Goal: Book appointment/travel/reservation

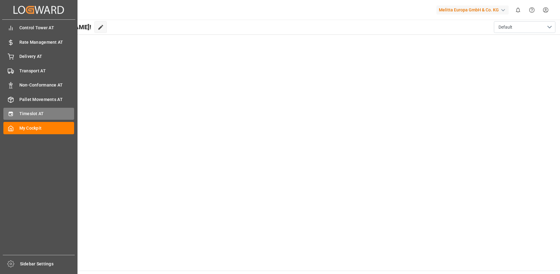
click at [18, 112] on div "Timeslot AT Timeslot AT" at bounding box center [38, 114] width 71 height 12
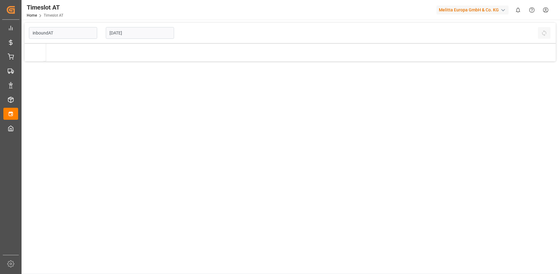
type input "Inbound AT"
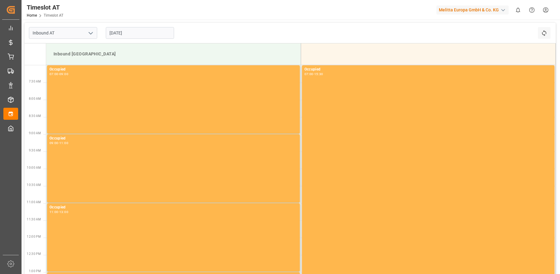
click at [121, 33] on input "[DATE]" at bounding box center [140, 33] width 68 height 12
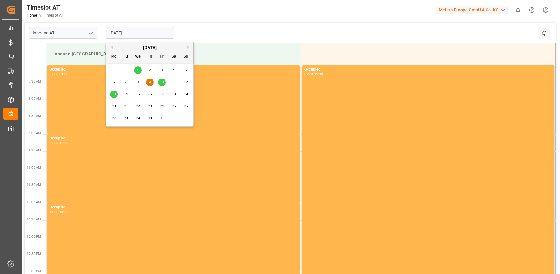
click at [149, 93] on span "16" at bounding box center [150, 94] width 4 height 4
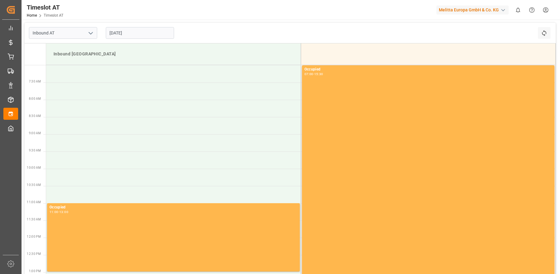
click at [123, 34] on input "[DATE]" at bounding box center [140, 33] width 68 height 12
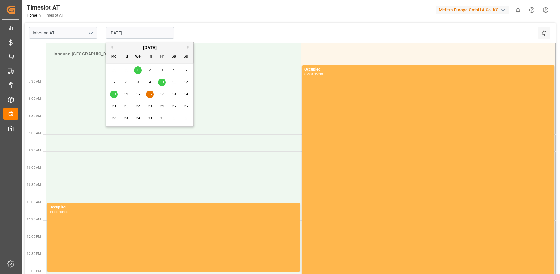
click at [112, 93] on span "13" at bounding box center [114, 94] width 4 height 4
type input "[DATE]"
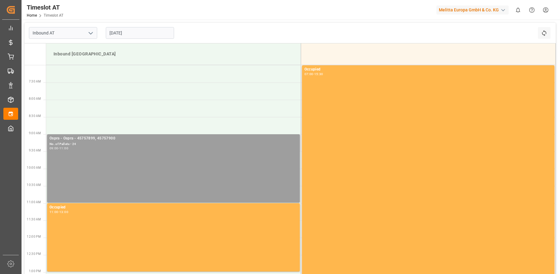
click at [75, 153] on div "Ospra - Ospra - 45757899, 45757900 No. of Pallets - 24 09:00 - 11:00" at bounding box center [173, 168] width 248 height 66
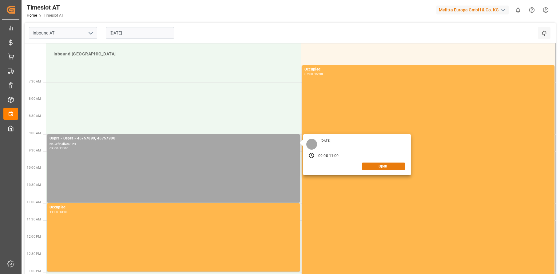
click at [390, 163] on button "Open" at bounding box center [383, 165] width 43 height 7
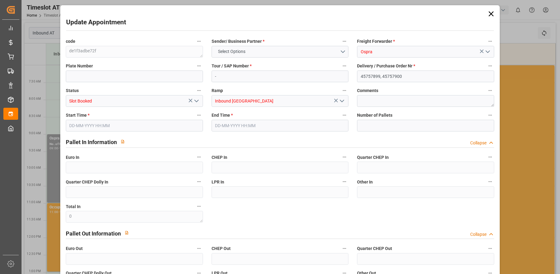
type input "24"
type input "[DATE] 09:00"
type input "[DATE] 11:00"
type input "[DATE] 09:37"
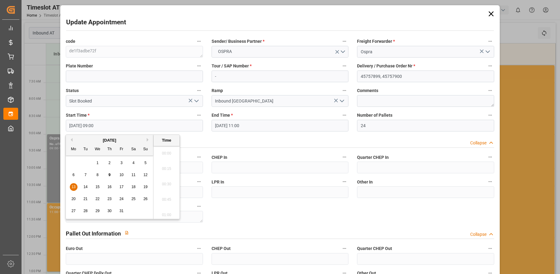
click at [107, 125] on input "[DATE] 09:00" at bounding box center [134, 126] width 137 height 12
click at [111, 187] on span "16" at bounding box center [109, 186] width 4 height 4
click at [165, 179] on li "07:00" at bounding box center [166, 181] width 26 height 15
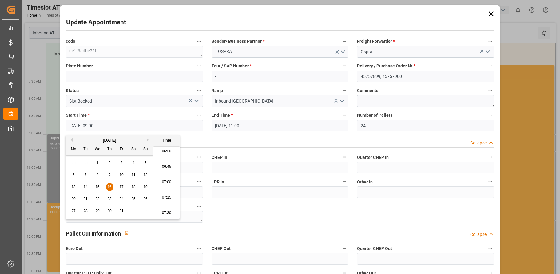
type input "[DATE] 07:00"
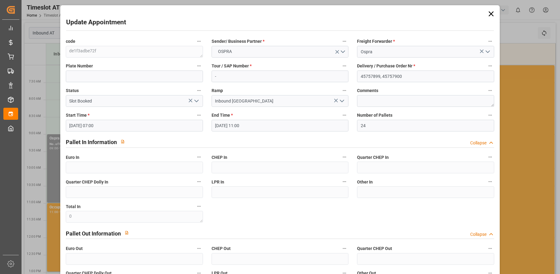
click at [266, 123] on input "[DATE] 11:00" at bounding box center [279, 126] width 137 height 12
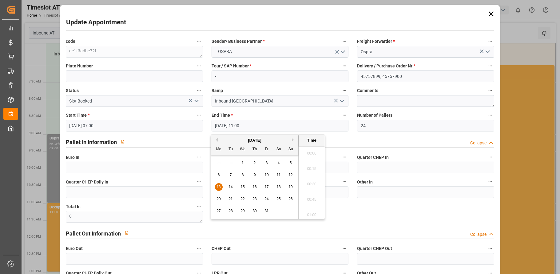
scroll to position [648, 0]
click at [255, 186] on span "16" at bounding box center [254, 186] width 4 height 4
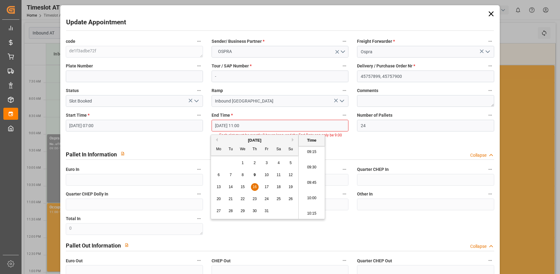
scroll to position [555, 0]
click at [313, 153] on li "09:00" at bounding box center [311, 151] width 26 height 15
type input "[DATE] 09:00"
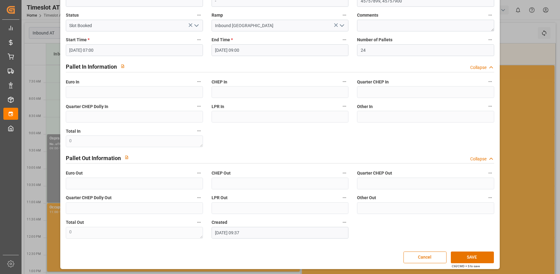
scroll to position [76, 0]
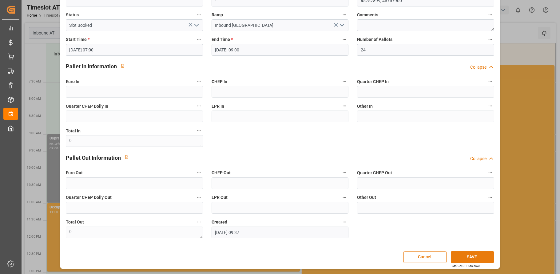
click at [470, 254] on button "SAVE" at bounding box center [472, 257] width 43 height 12
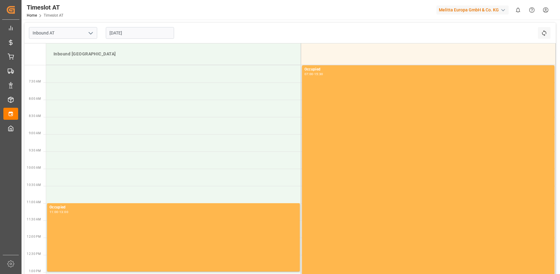
click at [127, 33] on input "[DATE]" at bounding box center [140, 33] width 68 height 12
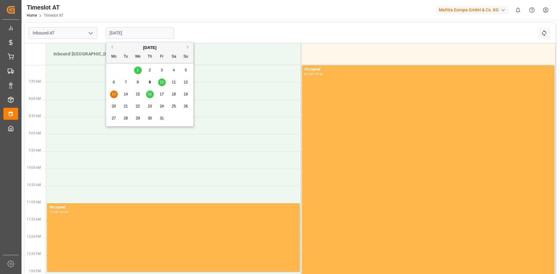
click at [150, 94] on span "16" at bounding box center [150, 94] width 4 height 4
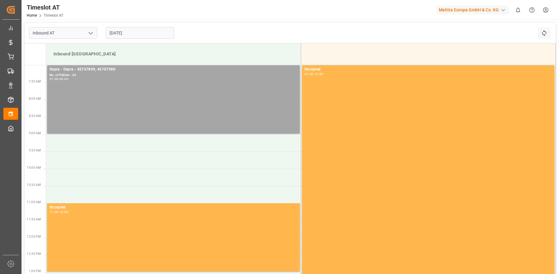
click at [121, 30] on input "[DATE]" at bounding box center [140, 33] width 68 height 12
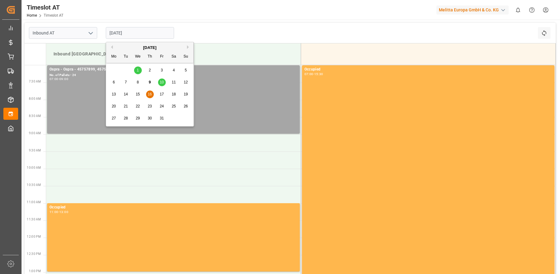
click at [163, 80] on span "10" at bounding box center [162, 82] width 4 height 4
type input "[DATE]"
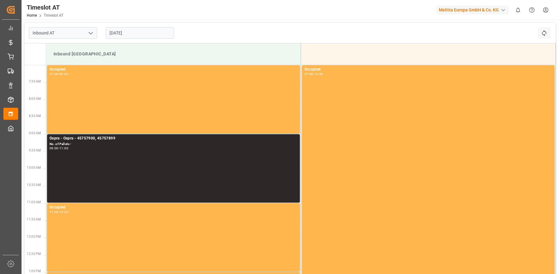
click at [134, 34] on input "[DATE]" at bounding box center [140, 33] width 68 height 12
